Goal: Register for event/course

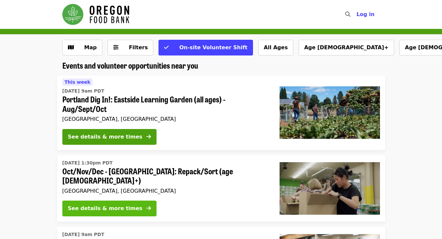
click at [133, 205] on button "See details & more times" at bounding box center [109, 209] width 94 height 16
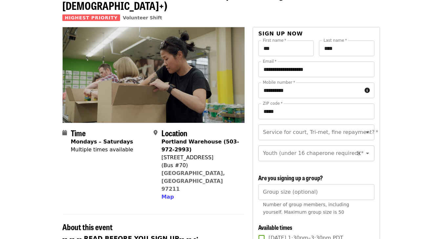
scroll to position [48, 0]
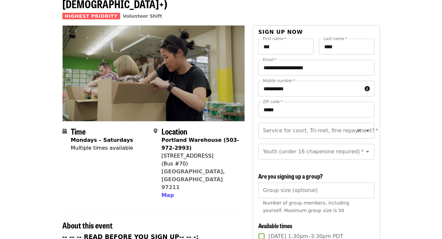
drag, startPoint x: 351, startPoint y: 124, endPoint x: 347, endPoint y: 124, distance: 4.6
click at [351, 124] on div "Service for court, Tri-met, fine repayment? *" at bounding box center [317, 131] width 116 height 16
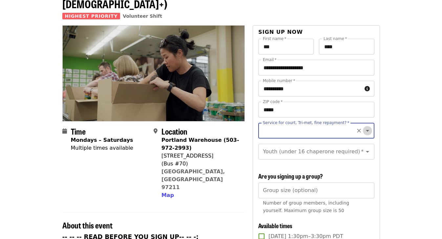
click at [366, 130] on icon "Open" at bounding box center [367, 131] width 3 height 2
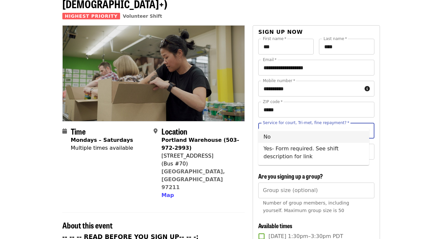
click at [273, 136] on li "No" at bounding box center [314, 137] width 111 height 12
type input "**"
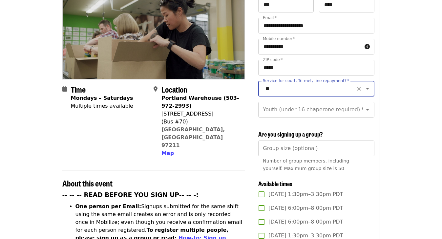
scroll to position [90, 0]
click at [364, 106] on icon "Open" at bounding box center [368, 109] width 8 height 8
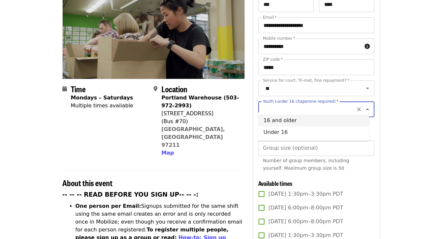
click at [284, 122] on li "16 and older" at bounding box center [314, 121] width 111 height 12
type input "**********"
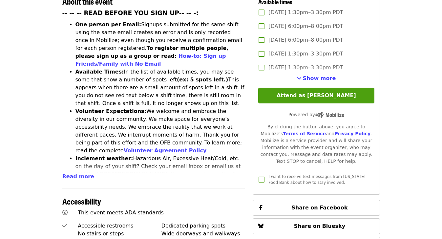
scroll to position [272, 0]
click at [321, 78] on span "Show more" at bounding box center [319, 78] width 33 height 6
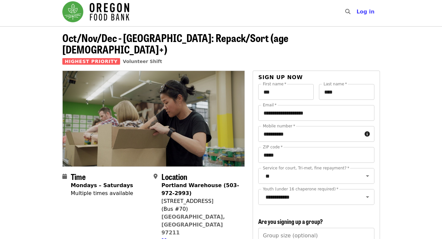
scroll to position [0, 0]
